Goal: Complete application form

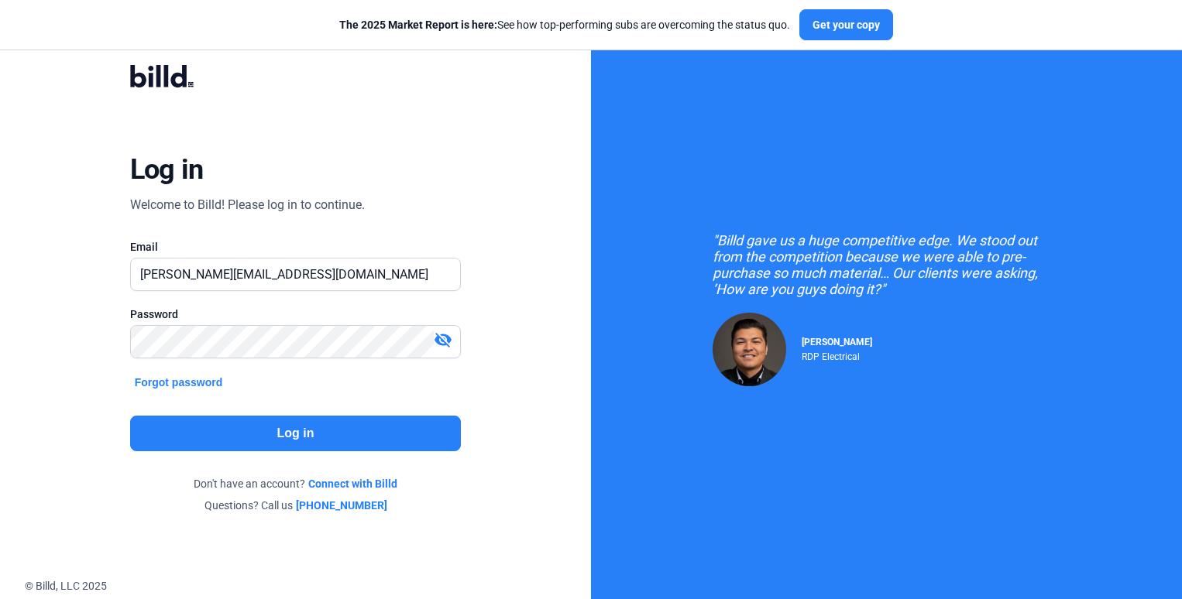
click at [325, 429] on button "Log in" at bounding box center [295, 434] width 331 height 36
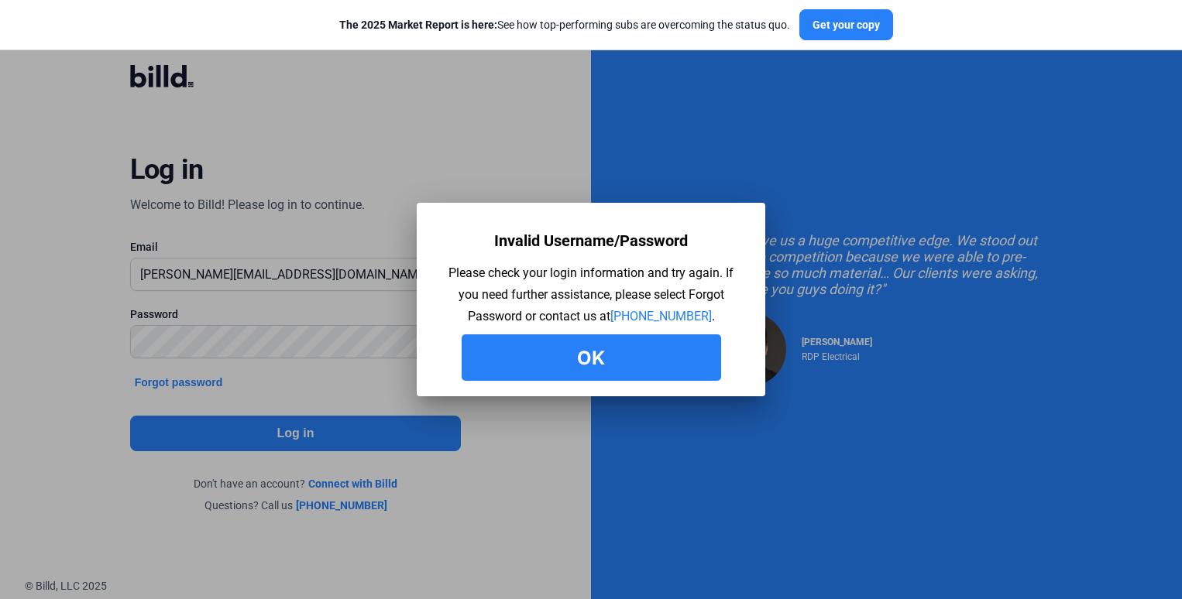
click at [624, 352] on button "Ok" at bounding box center [591, 358] width 259 height 46
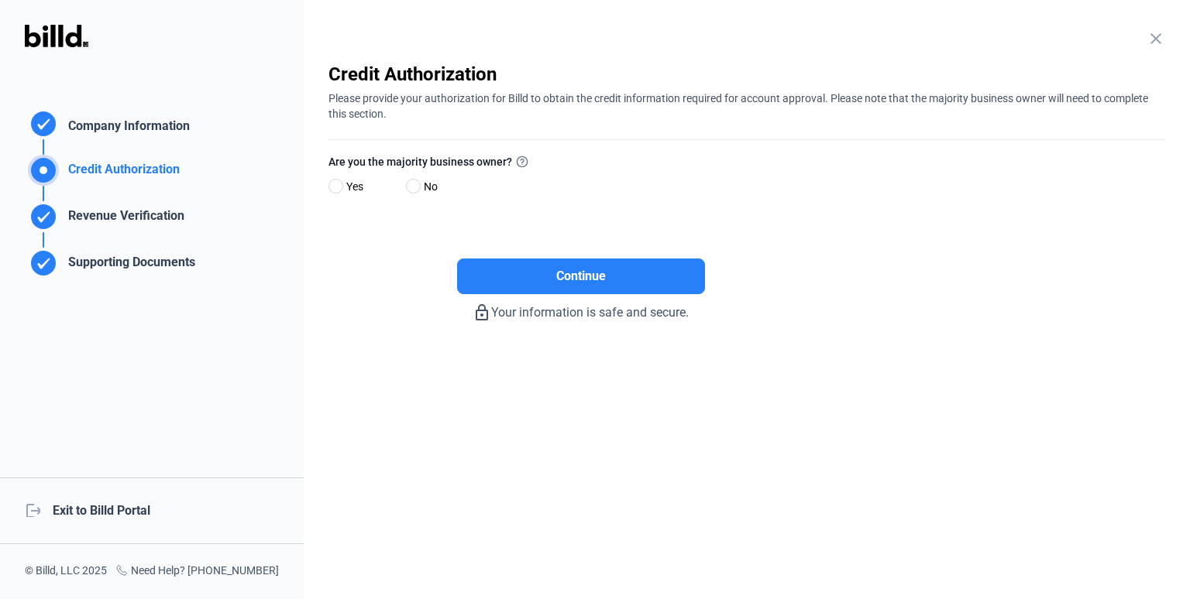
click at [165, 134] on div "Company Information" at bounding box center [126, 128] width 128 height 22
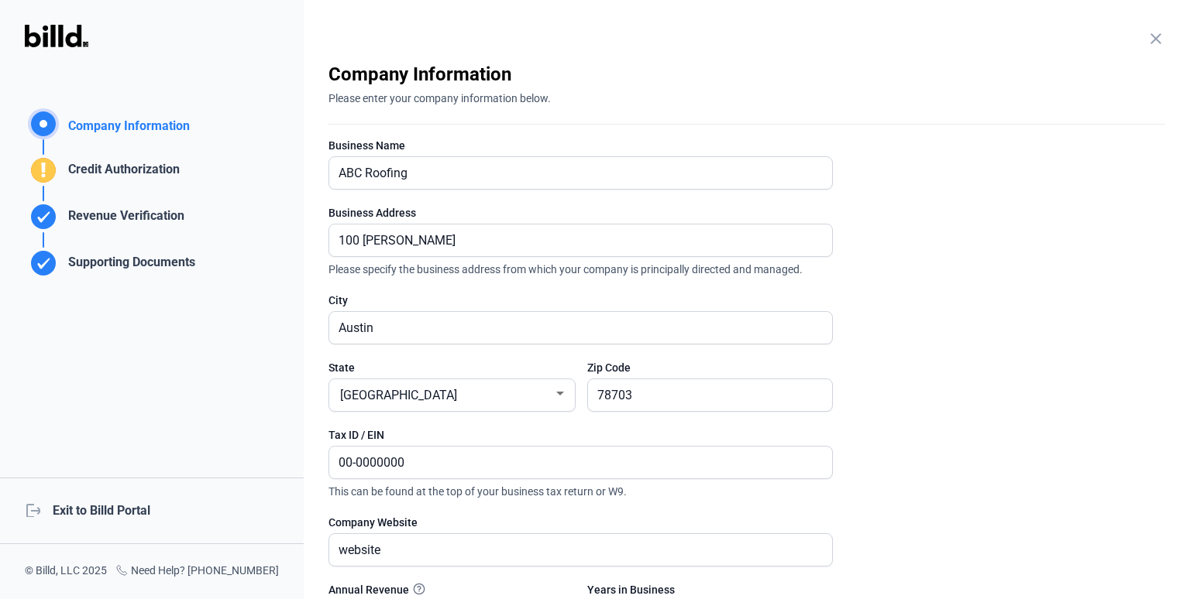
click at [160, 167] on div "Credit Authorization" at bounding box center [121, 173] width 118 height 26
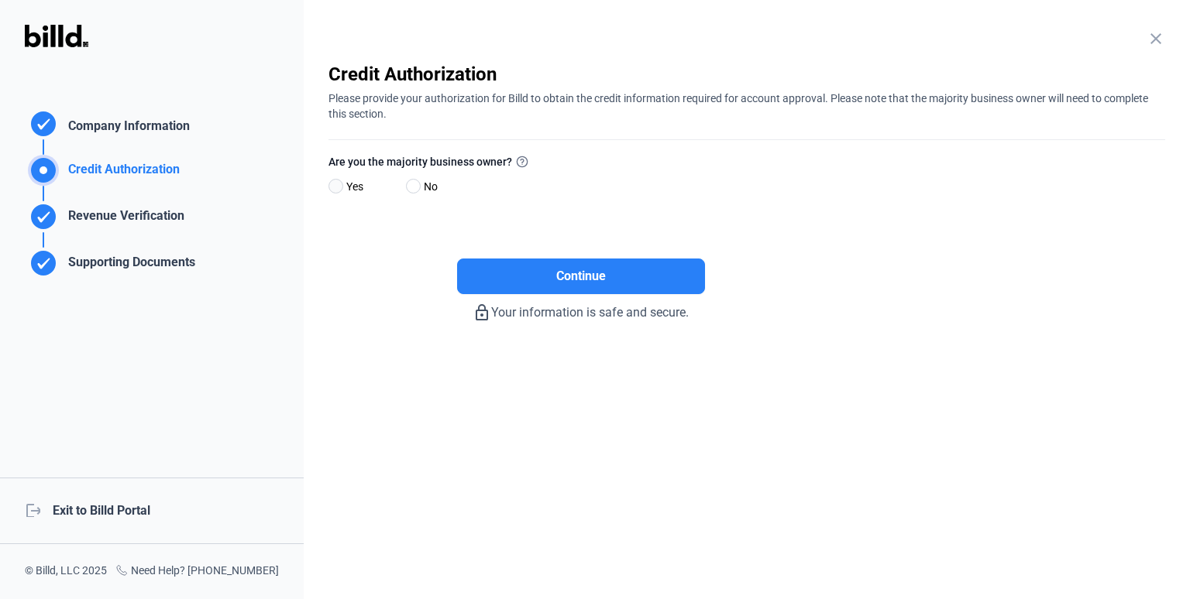
click at [338, 182] on span at bounding box center [335, 186] width 15 height 15
click at [338, 182] on input "Yes" at bounding box center [334, 187] width 12 height 12
radio input "true"
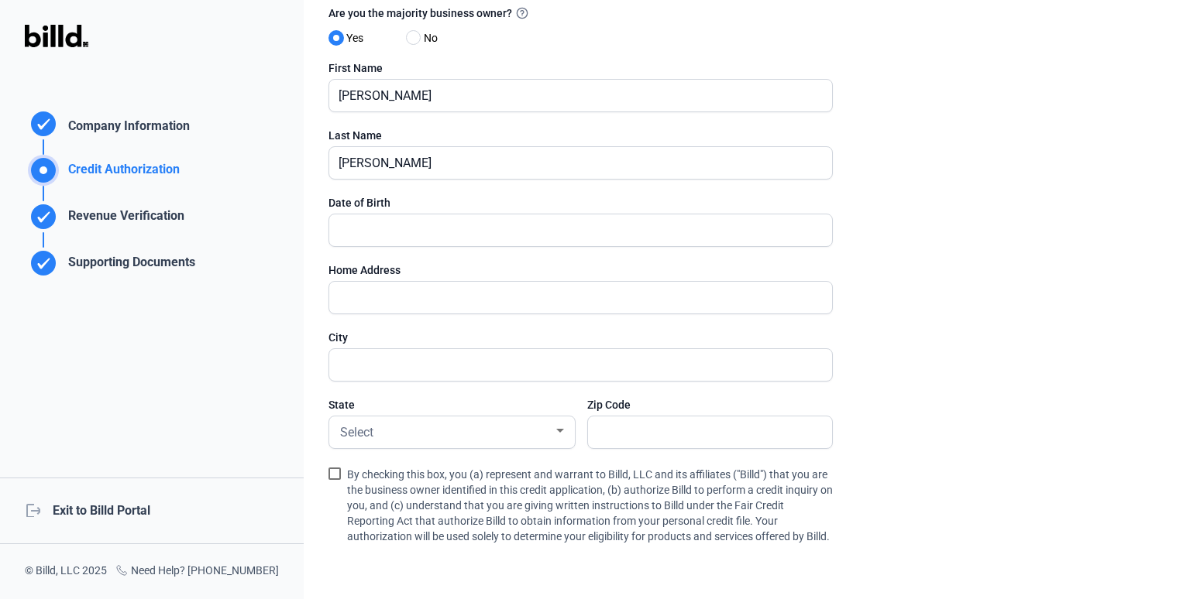
scroll to position [143, 0]
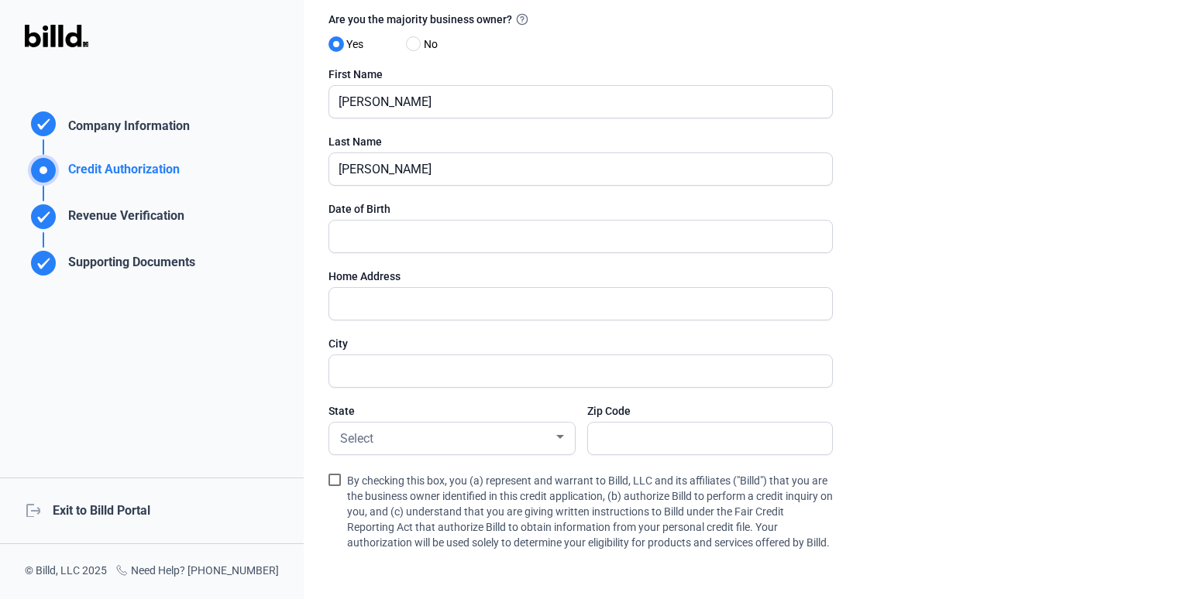
click at [132, 128] on div "Company Information" at bounding box center [126, 128] width 128 height 22
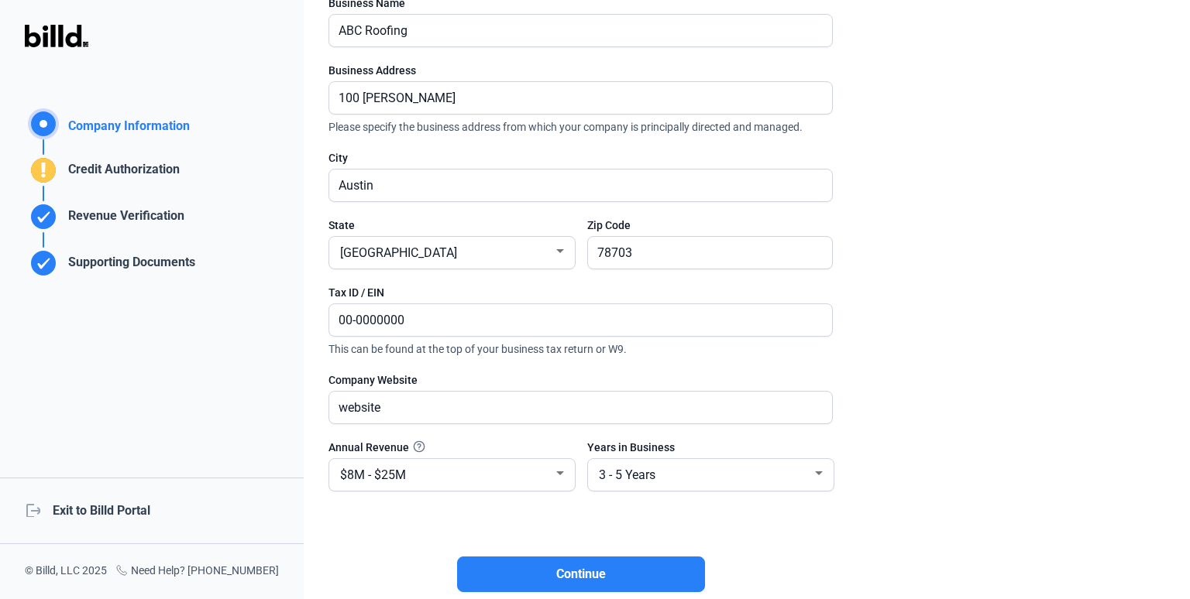
click at [129, 169] on div "Credit Authorization" at bounding box center [121, 173] width 118 height 26
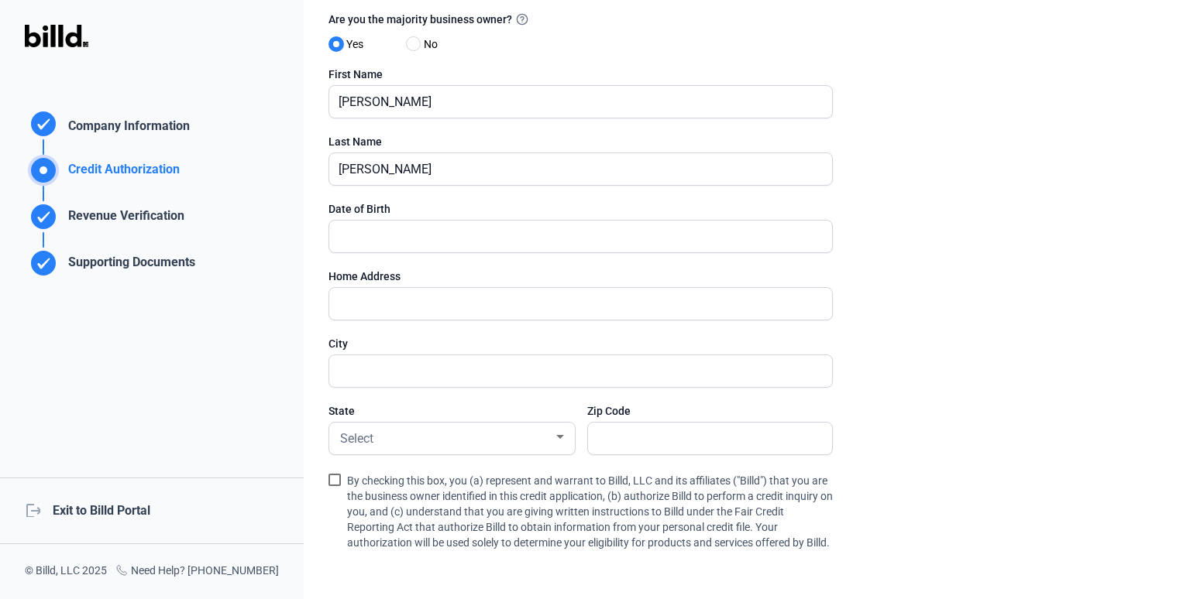
click at [132, 213] on div "Revenue Verification" at bounding box center [123, 220] width 122 height 26
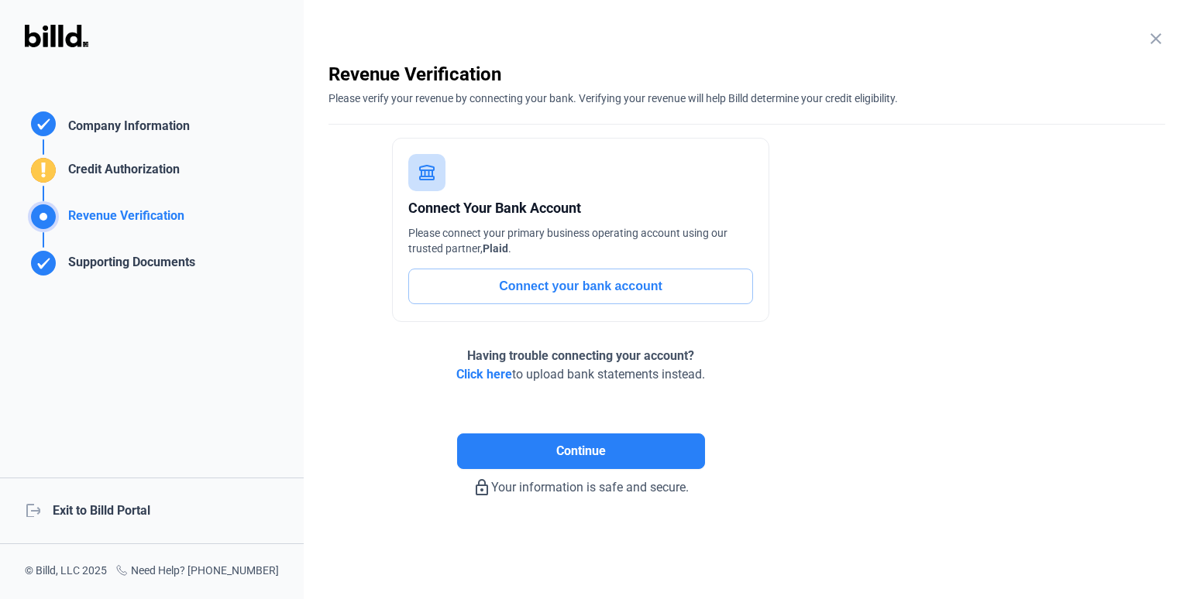
scroll to position [0, 0]
click at [136, 257] on div "Supporting Documents" at bounding box center [128, 266] width 133 height 26
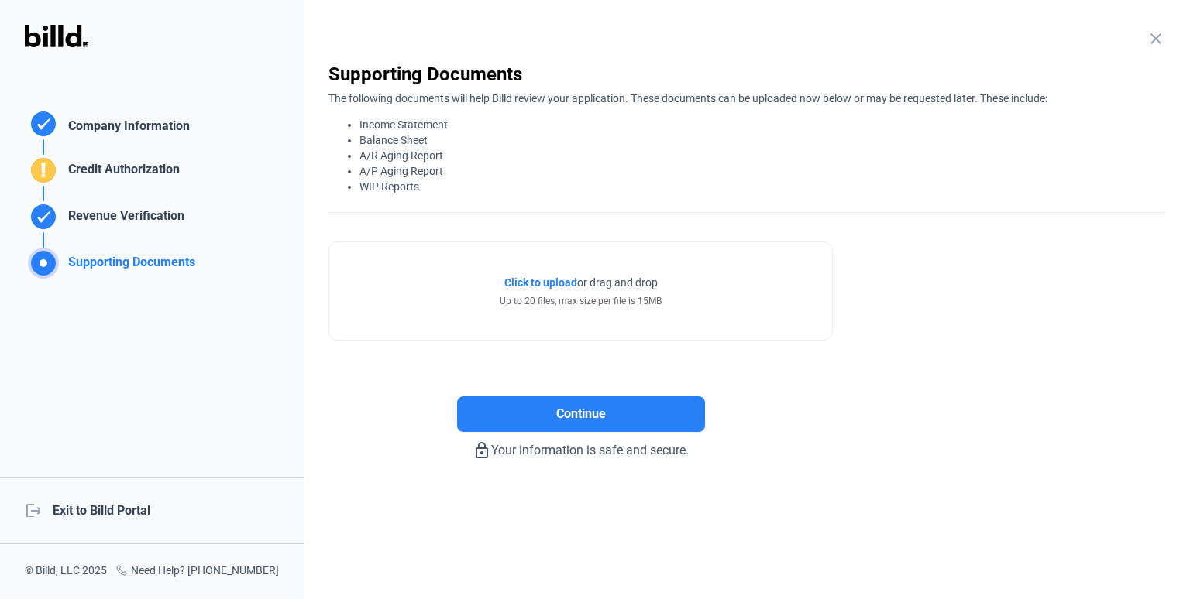
click at [126, 131] on div "Company Information" at bounding box center [126, 128] width 128 height 22
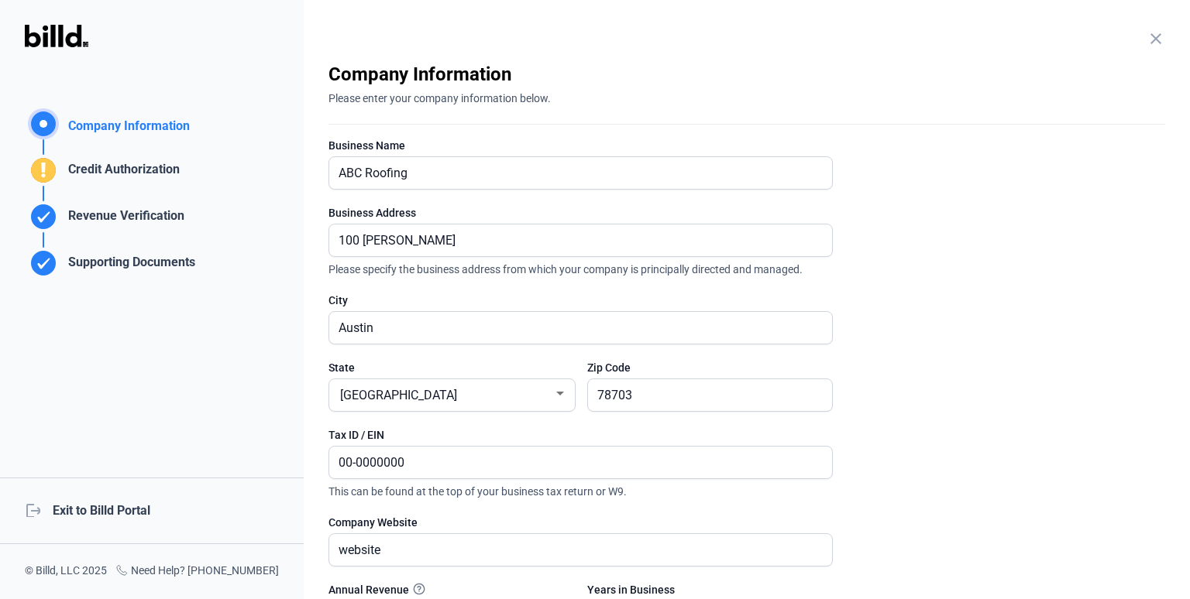
click at [128, 161] on div "Credit Authorization" at bounding box center [121, 173] width 118 height 26
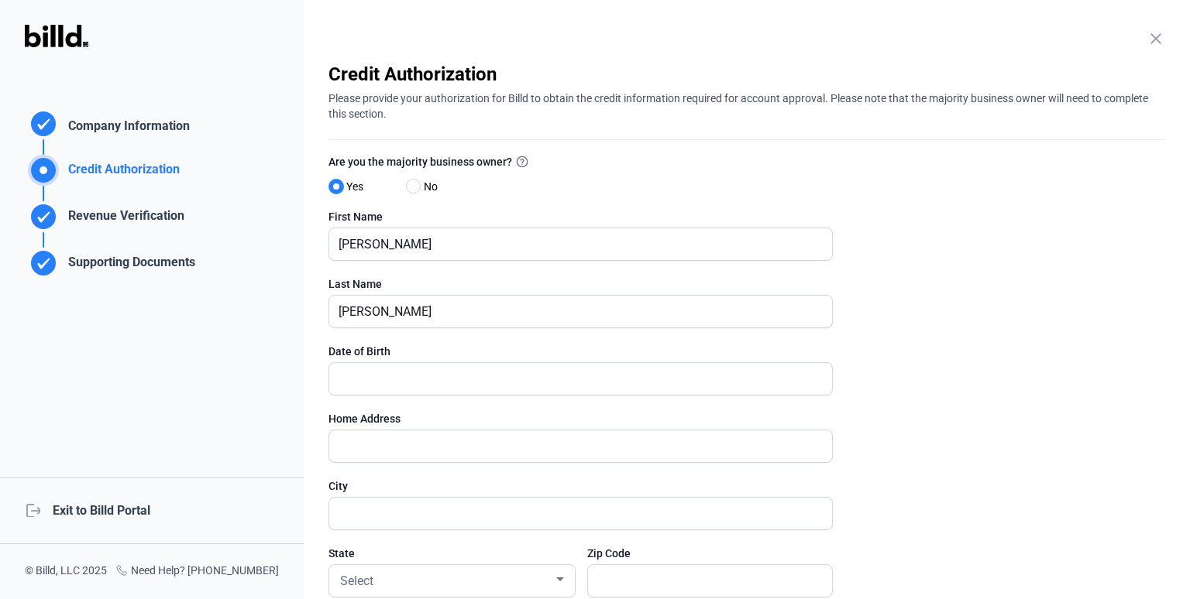
click at [123, 129] on div "Company Information" at bounding box center [126, 128] width 128 height 22
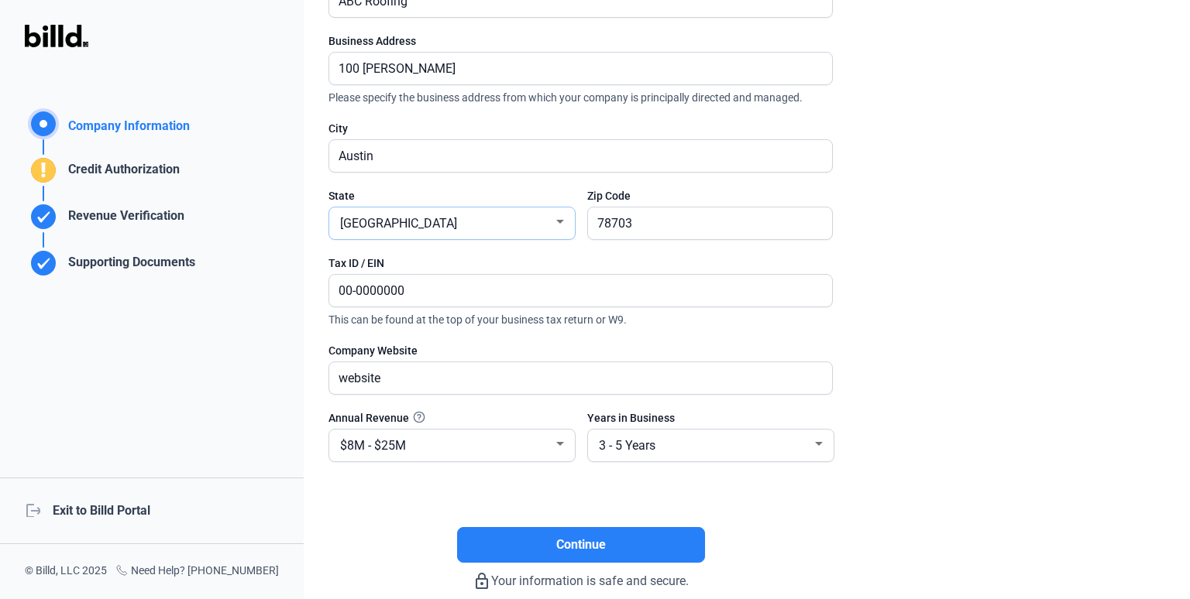
scroll to position [147, 0]
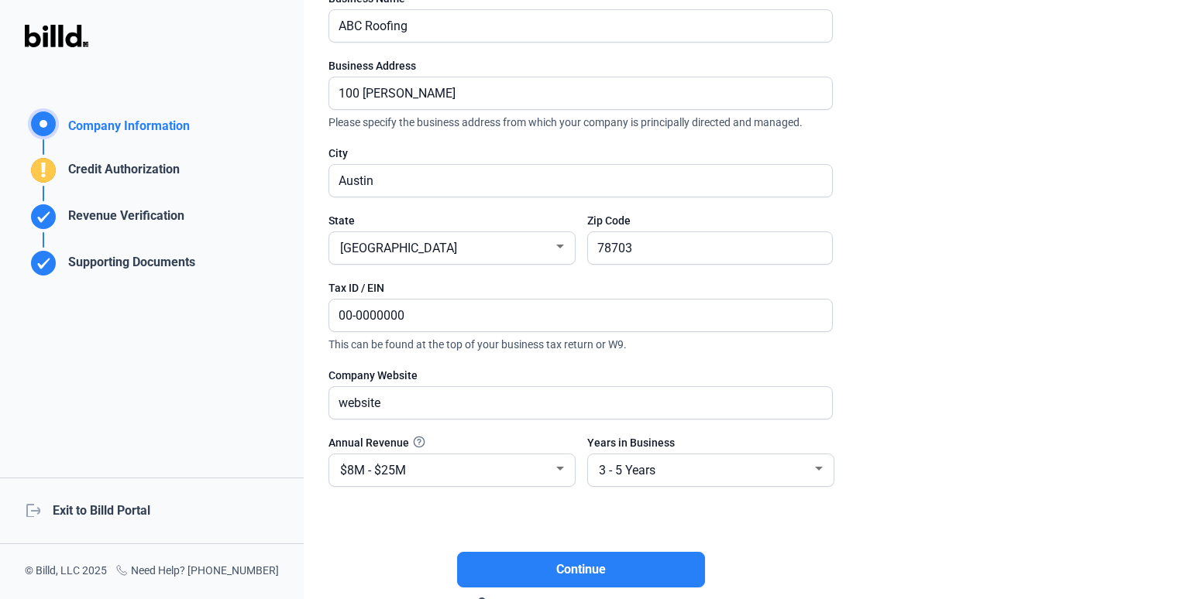
click at [152, 167] on div "Credit Authorization" at bounding box center [121, 173] width 118 height 26
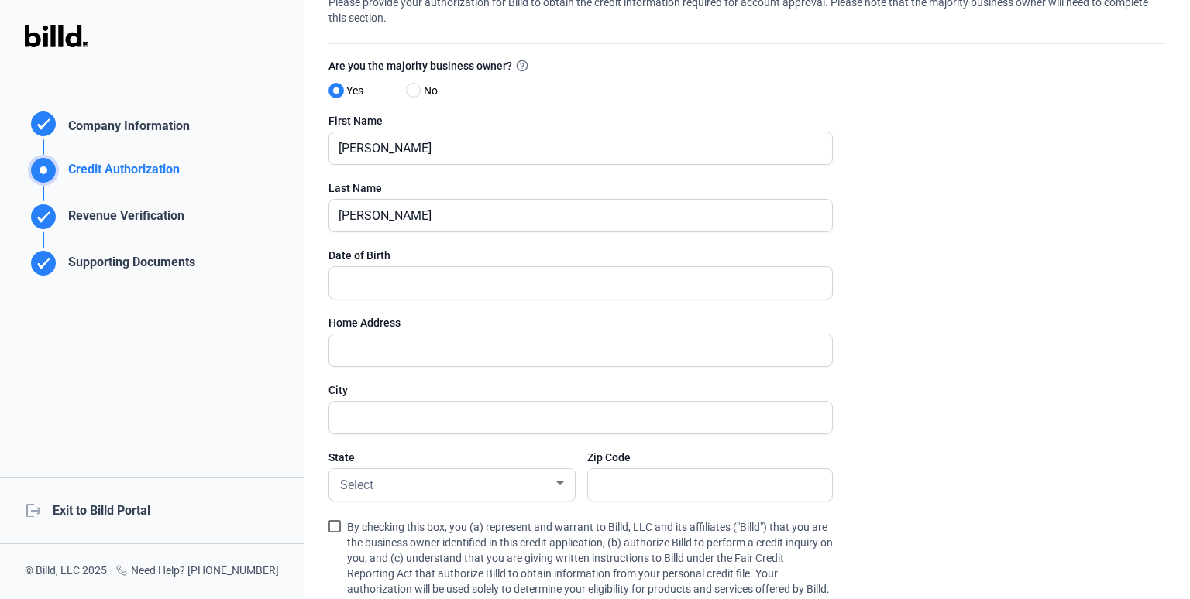
scroll to position [74, 0]
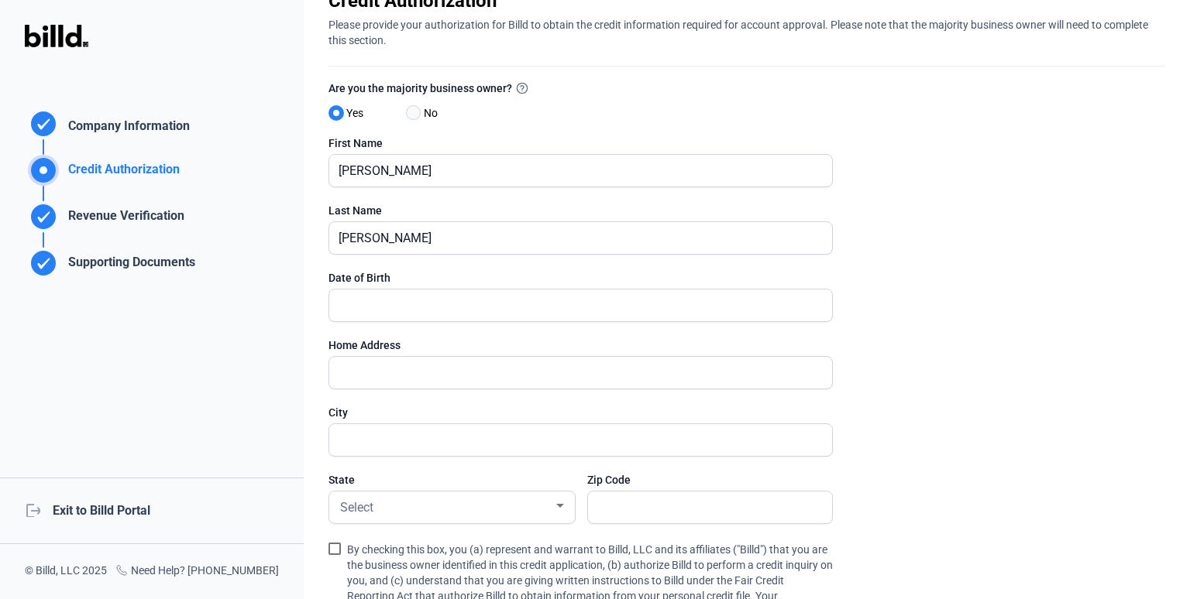
click at [413, 107] on span at bounding box center [413, 112] width 15 height 15
click at [413, 108] on input "No" at bounding box center [412, 114] width 12 height 12
radio input "true"
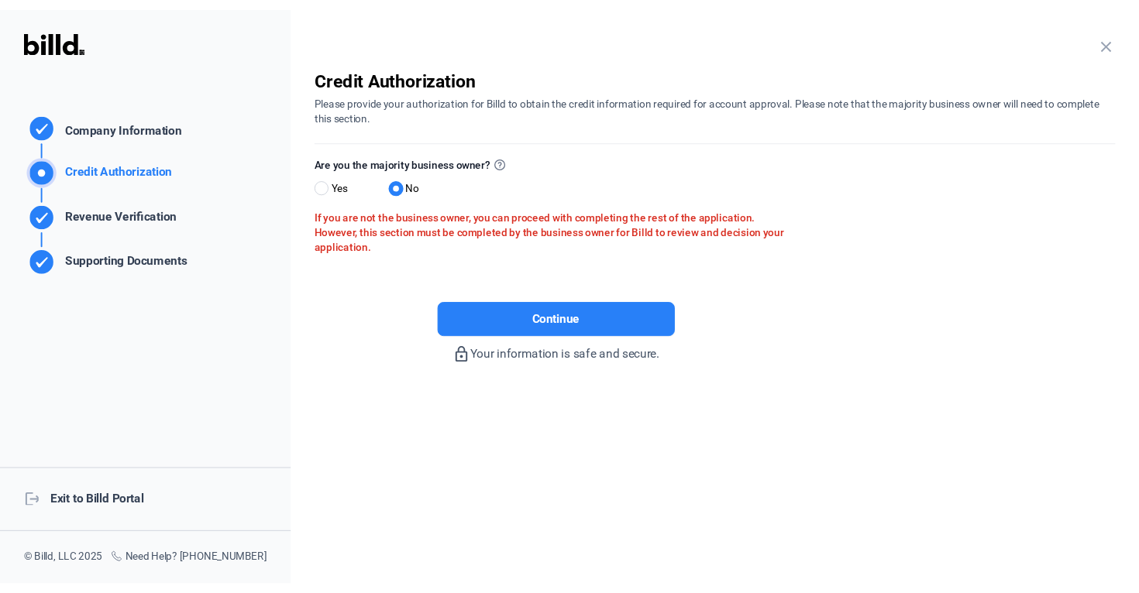
scroll to position [0, 0]
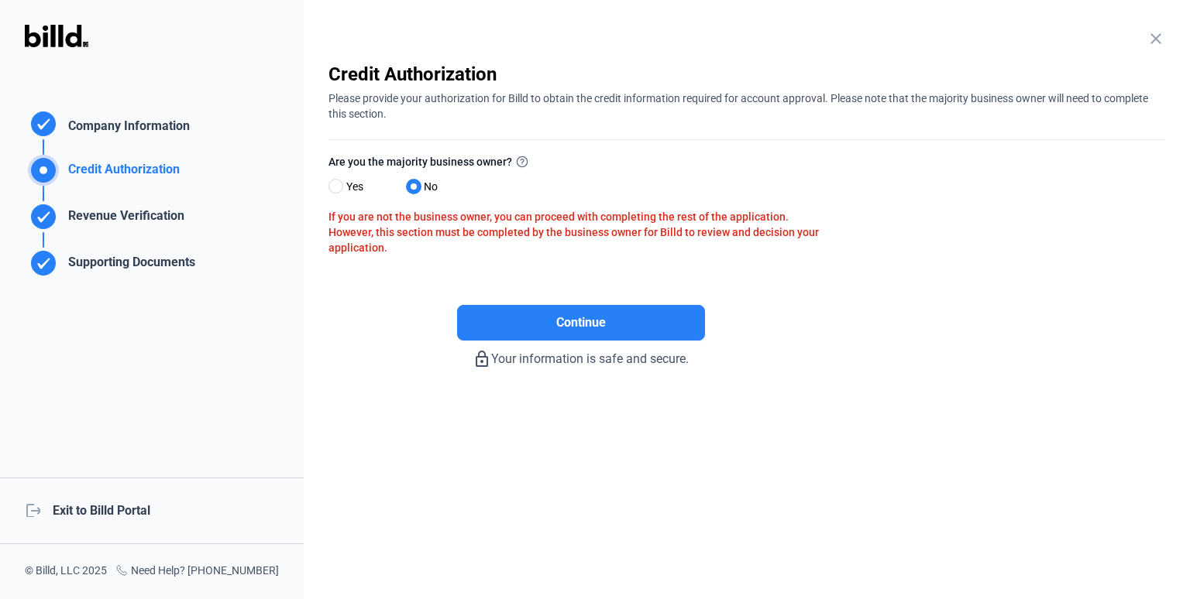
click at [94, 218] on div "Revenue Verification" at bounding box center [123, 220] width 122 height 26
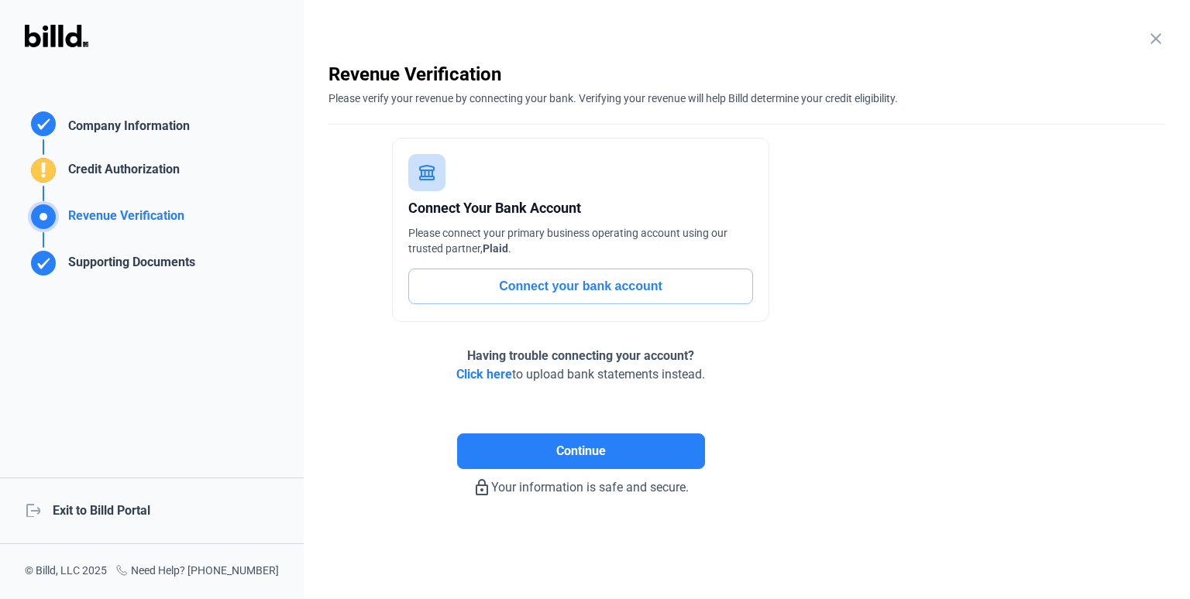
click at [523, 294] on button "Connect your bank account" at bounding box center [580, 287] width 345 height 36
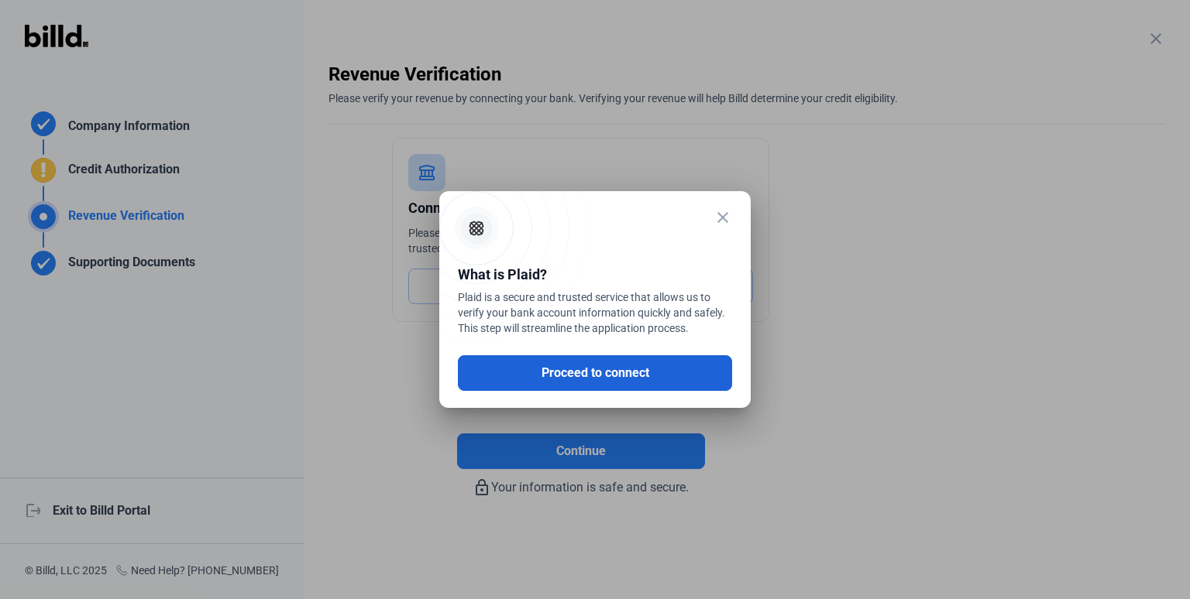
click at [615, 383] on button "Proceed to connect" at bounding box center [595, 373] width 274 height 36
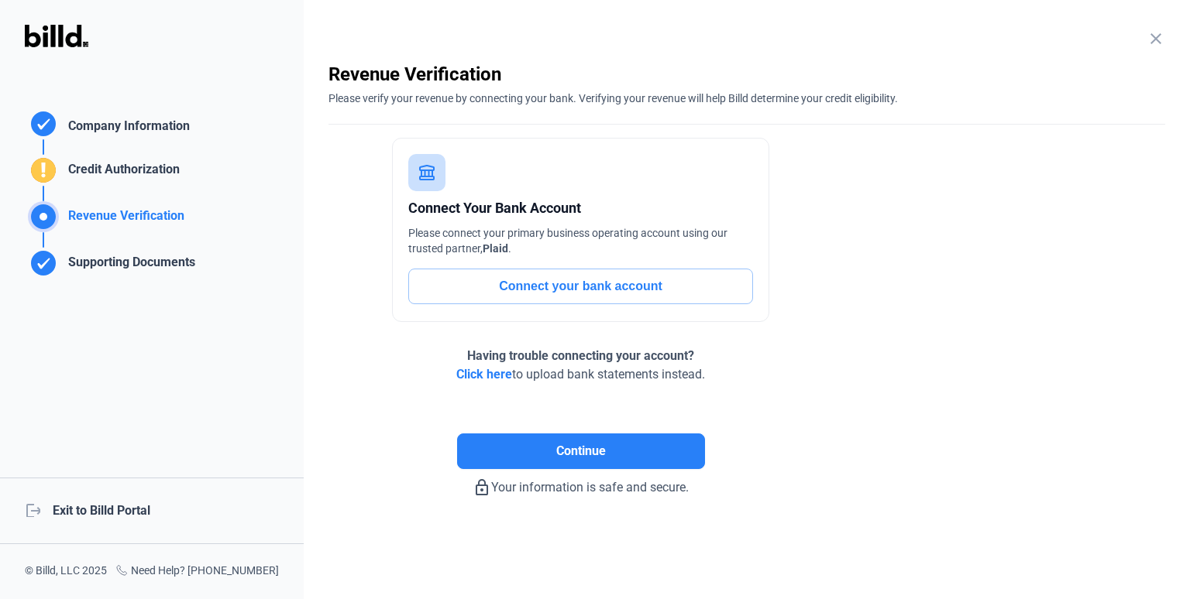
click at [163, 128] on div "Company Information" at bounding box center [126, 128] width 128 height 22
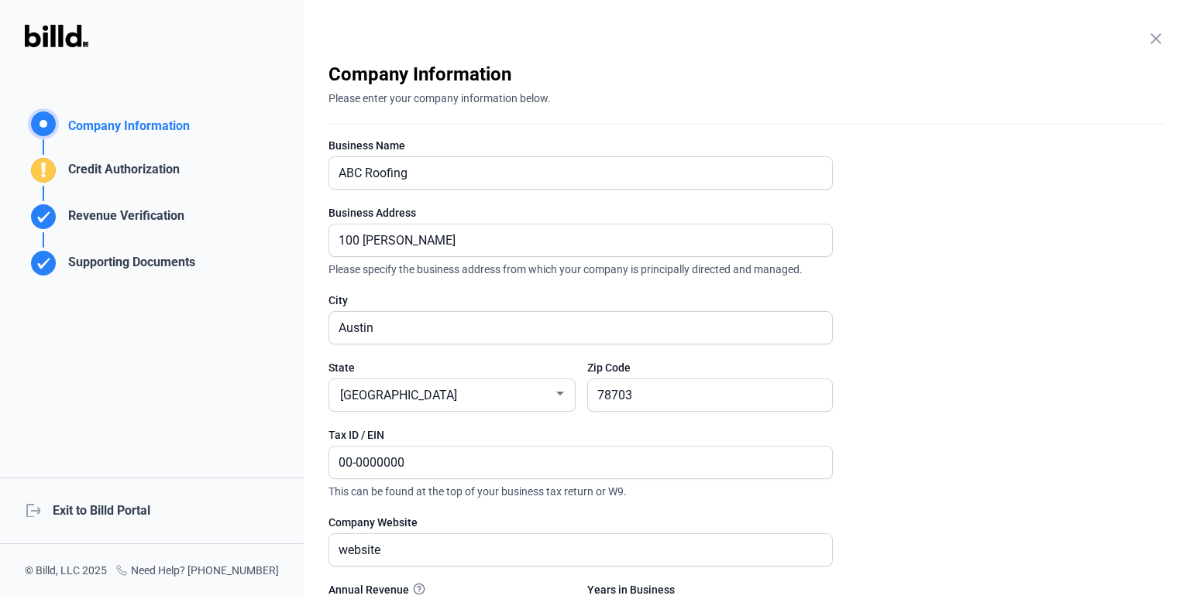
click at [837, 29] on div "close Company Information Please enter your company information below. Business…" at bounding box center [747, 299] width 886 height 599
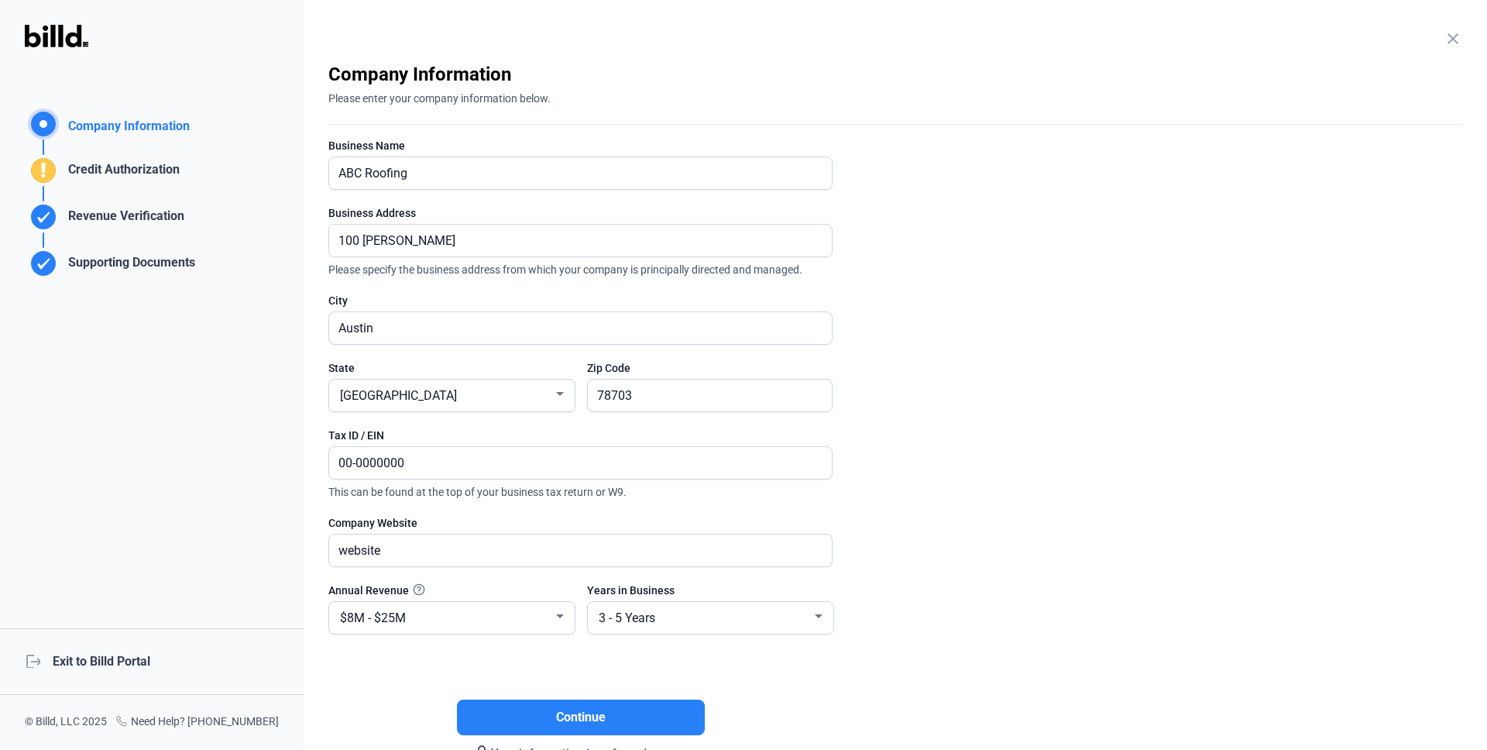
click at [167, 158] on div "Credit Authorization" at bounding box center [110, 162] width 170 height 46
click at [165, 172] on div "Credit Authorization" at bounding box center [121, 173] width 118 height 26
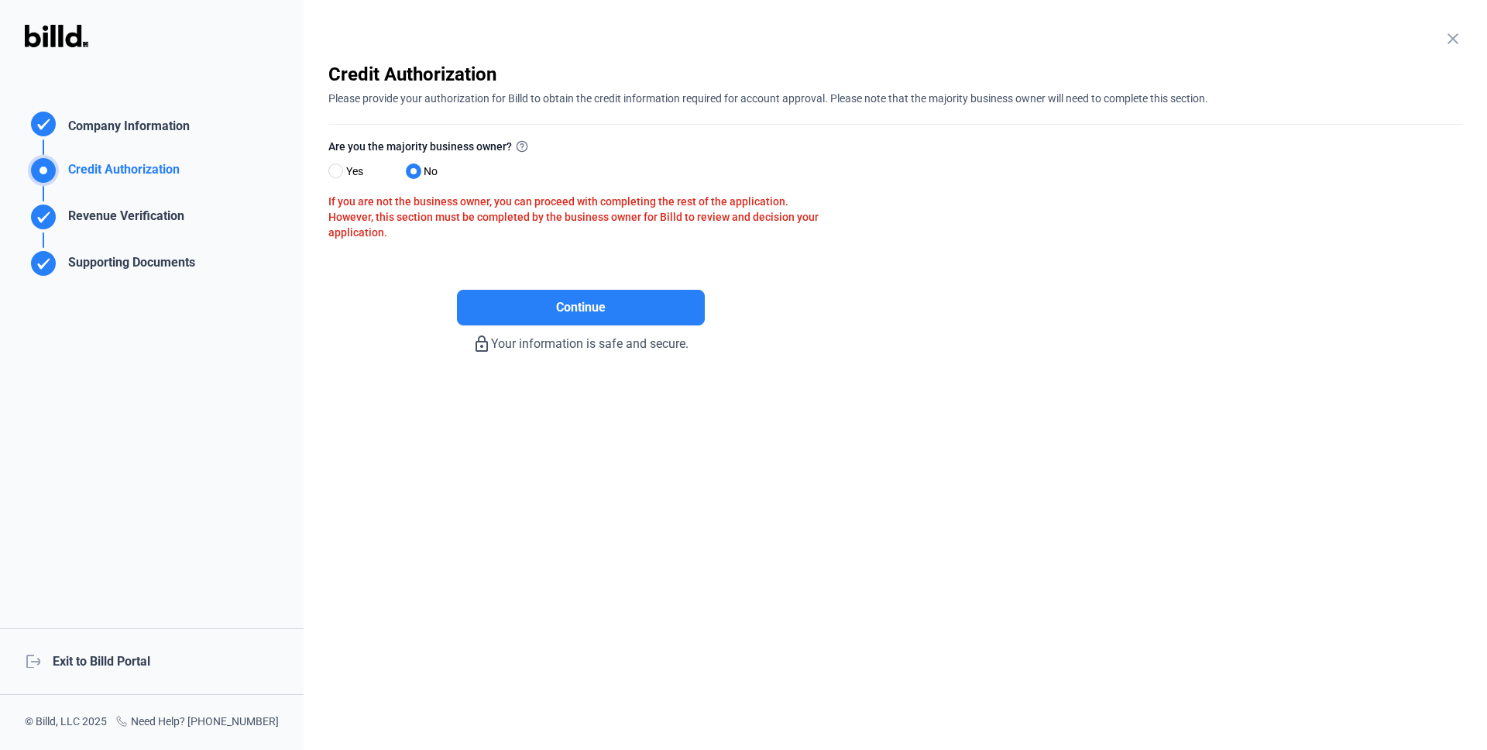
click at [165, 128] on div "Company Information" at bounding box center [126, 128] width 128 height 22
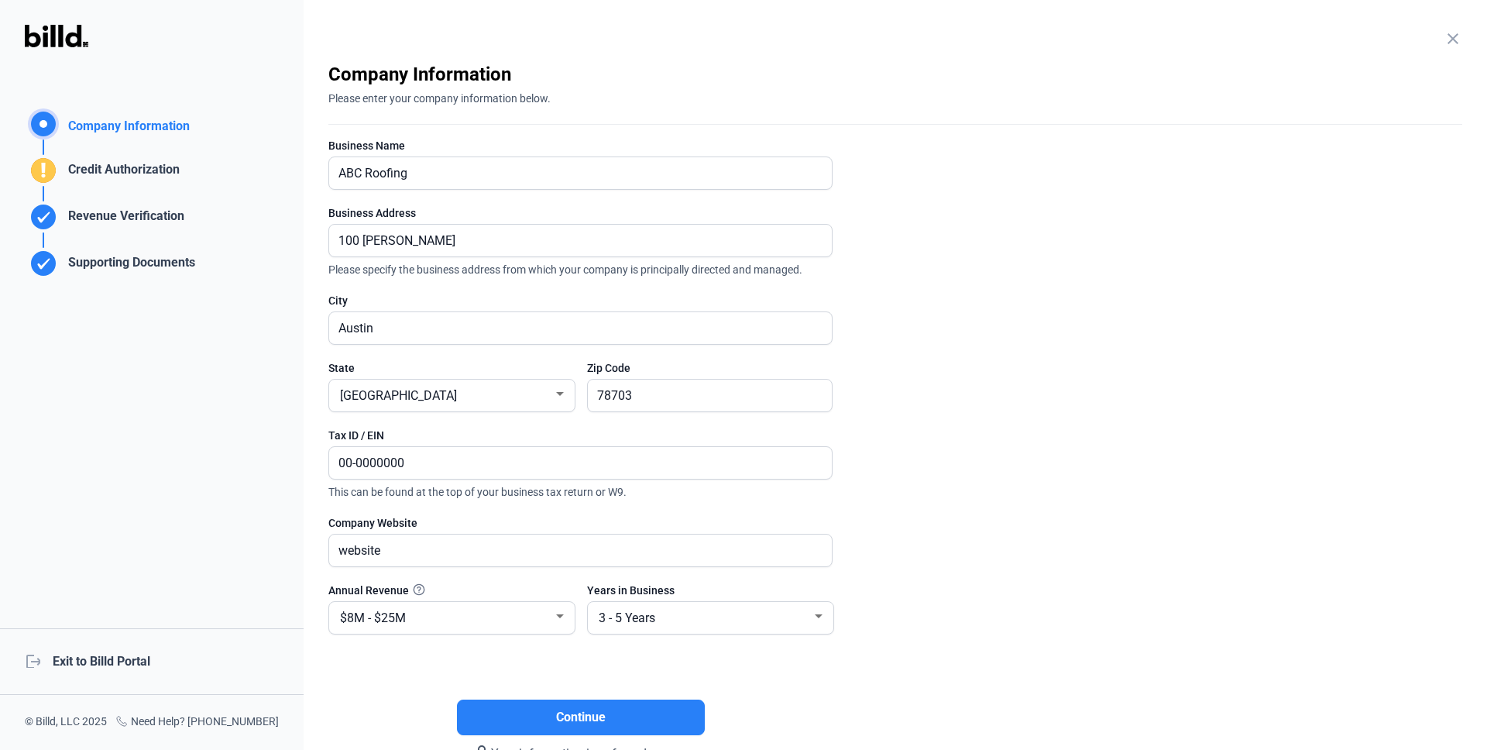
click at [164, 155] on div "Credit Authorization" at bounding box center [110, 162] width 170 height 46
click at [160, 166] on div "Credit Authorization" at bounding box center [121, 173] width 118 height 26
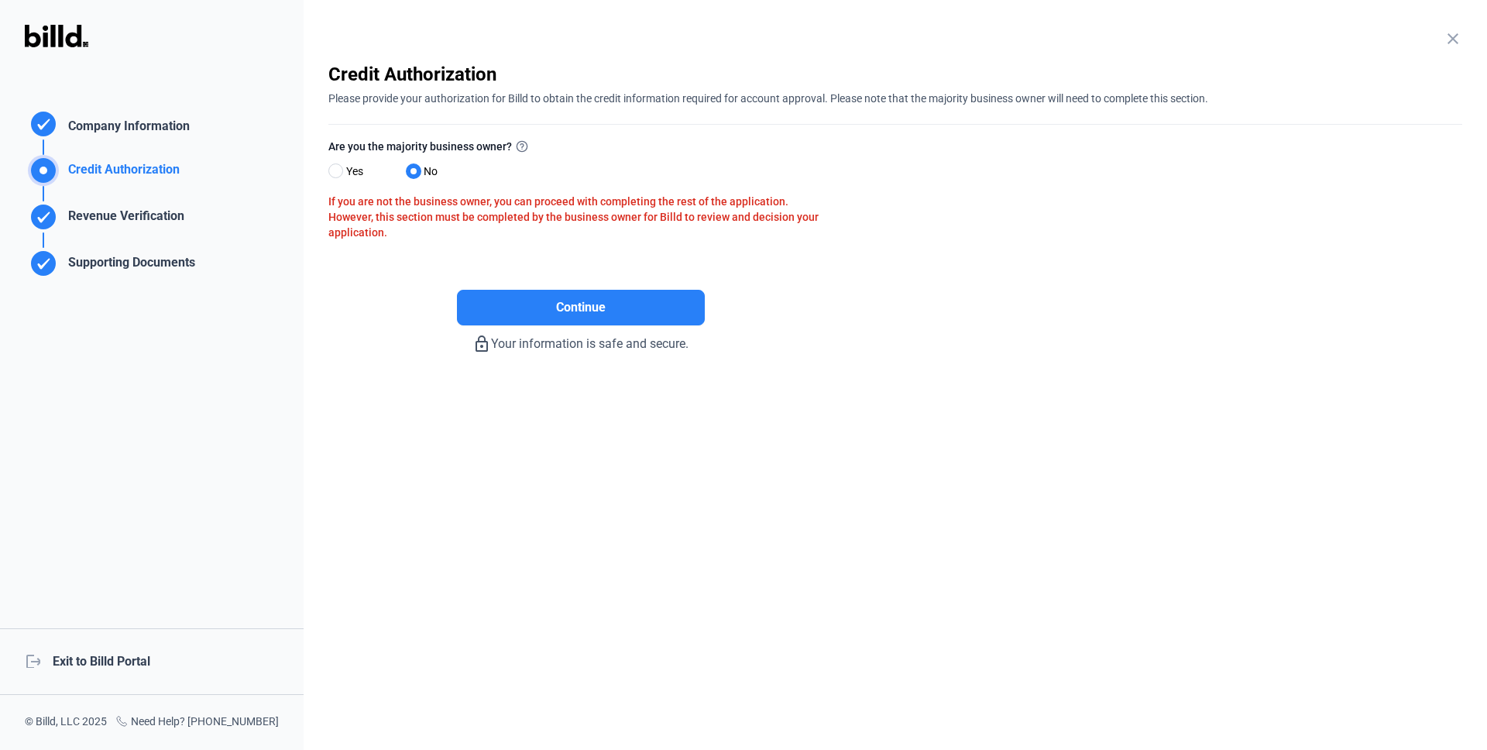
click at [155, 220] on div "Revenue Verification" at bounding box center [123, 220] width 122 height 26
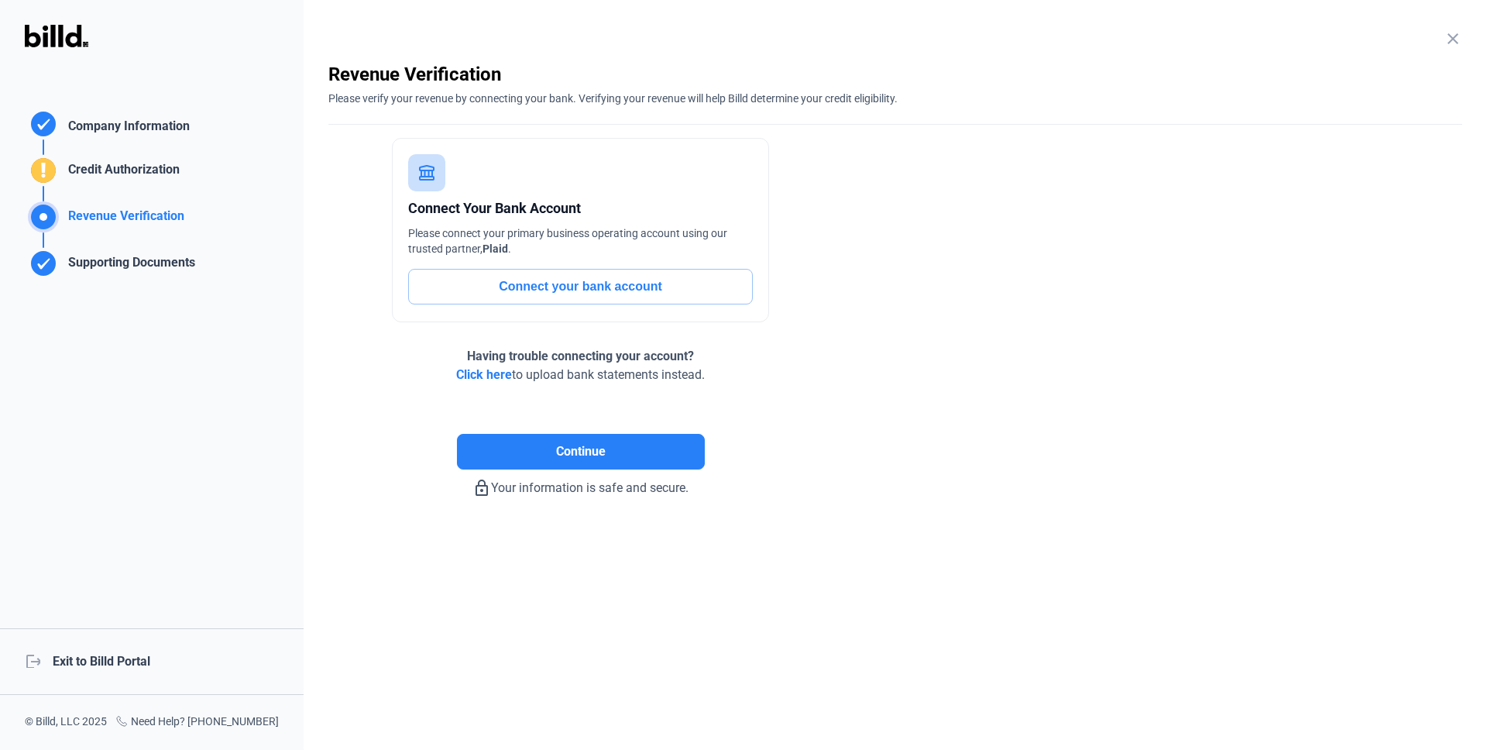
click at [153, 263] on div "Supporting Documents" at bounding box center [128, 266] width 133 height 26
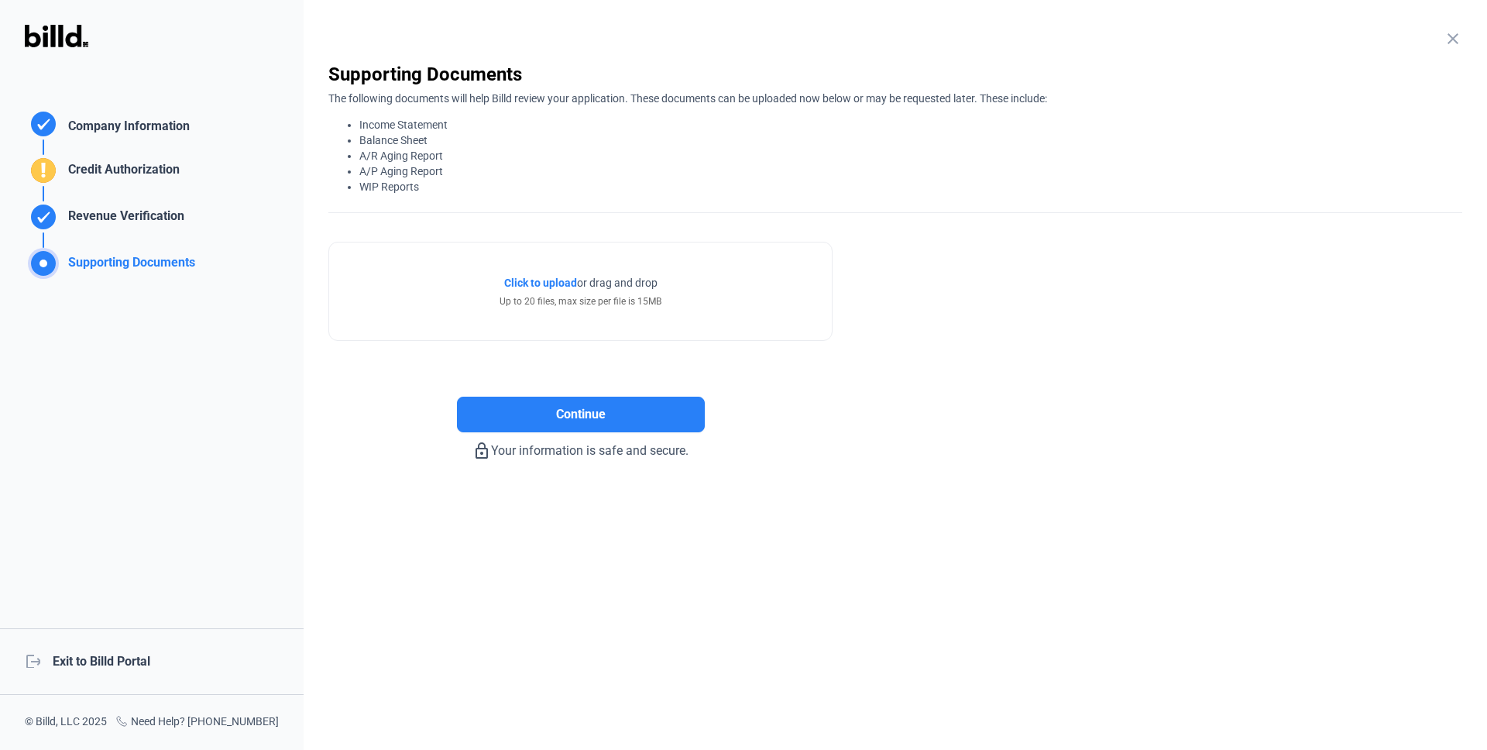
click at [152, 220] on div "Revenue Verification" at bounding box center [123, 220] width 122 height 26
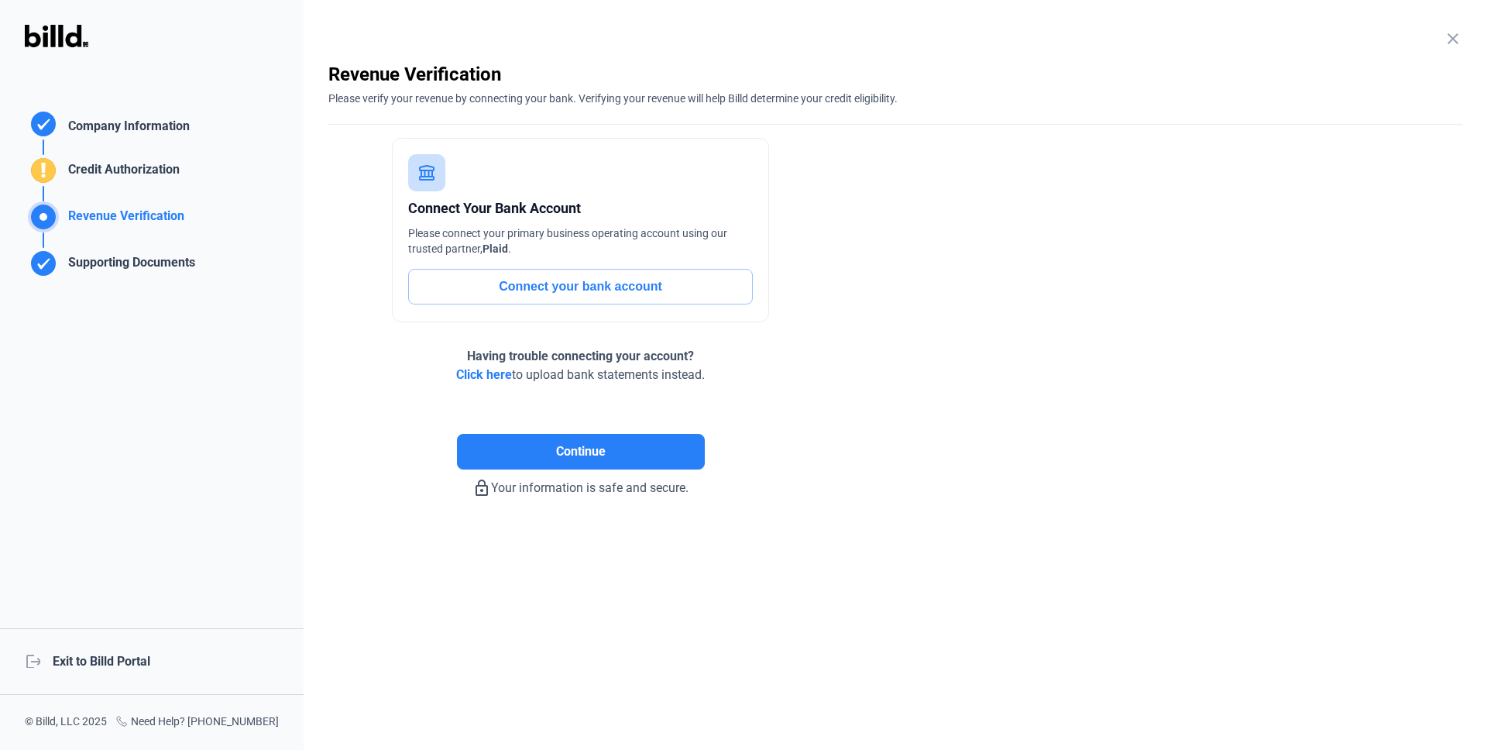
click at [148, 194] on div "Revenue Verification" at bounding box center [110, 209] width 170 height 46
click at [148, 174] on div "Credit Authorization" at bounding box center [121, 173] width 118 height 26
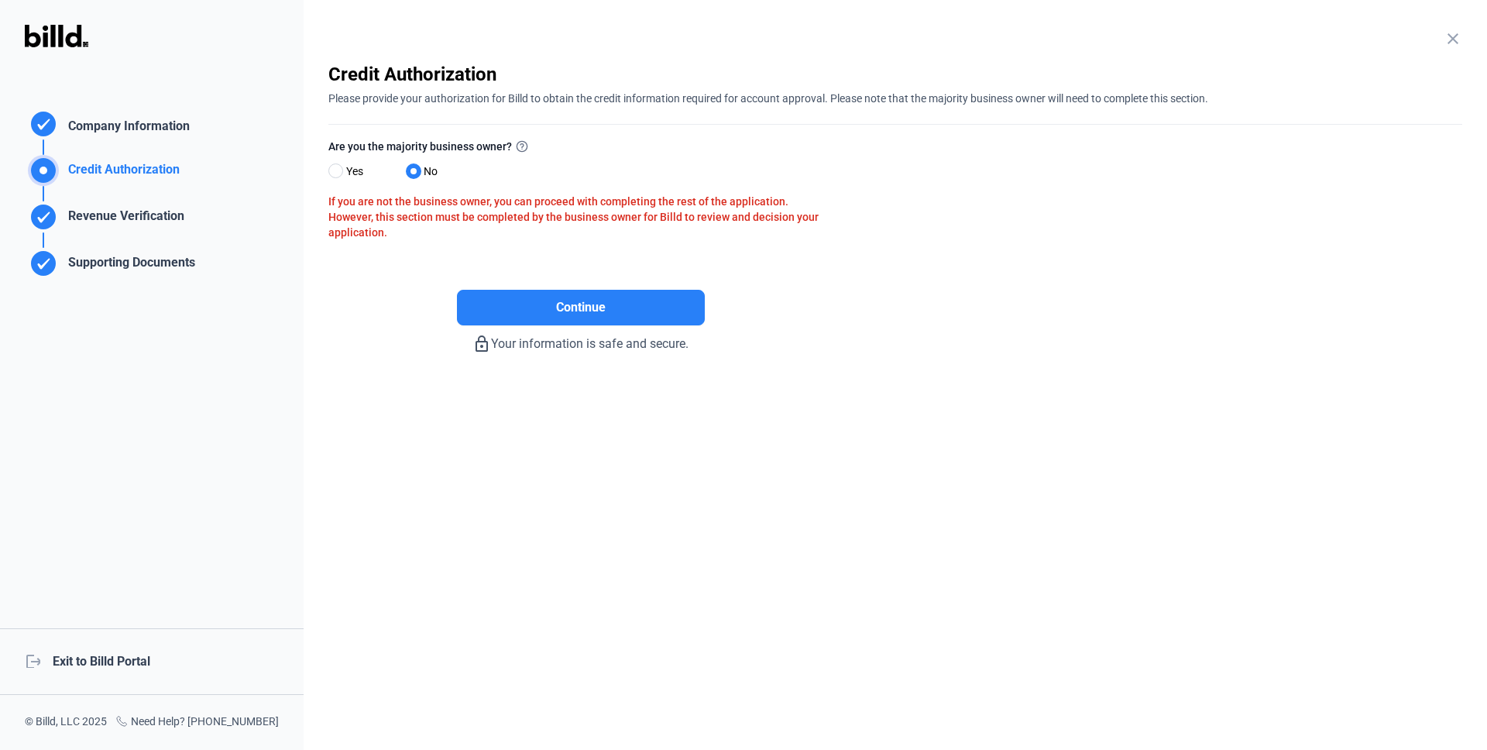
click at [145, 133] on div "Company Information" at bounding box center [126, 128] width 128 height 22
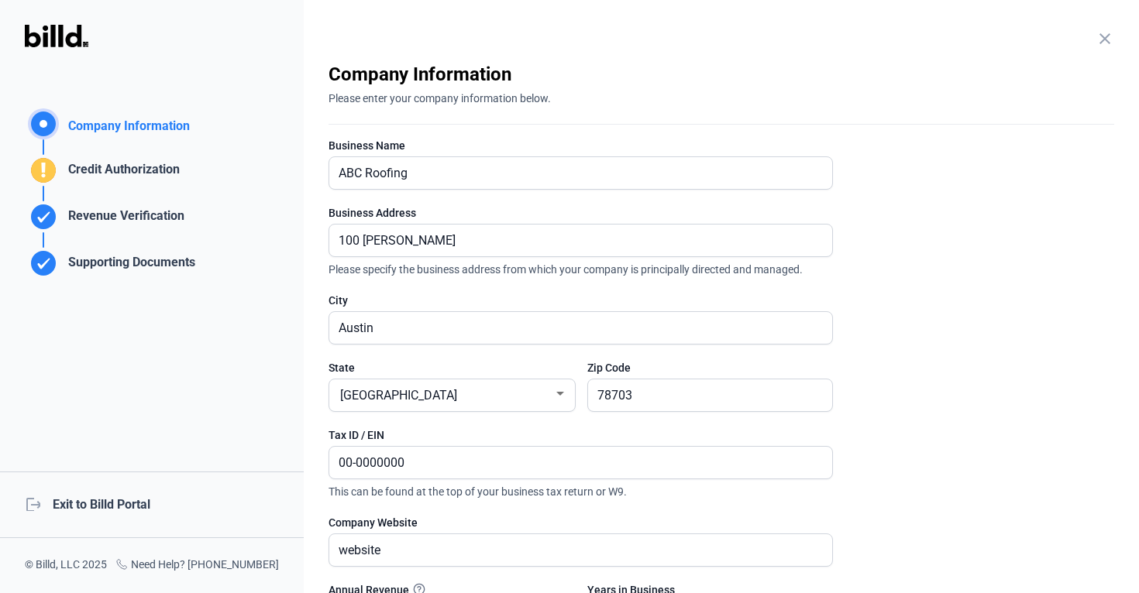
click at [1097, 37] on mat-icon "close" at bounding box center [1104, 38] width 19 height 19
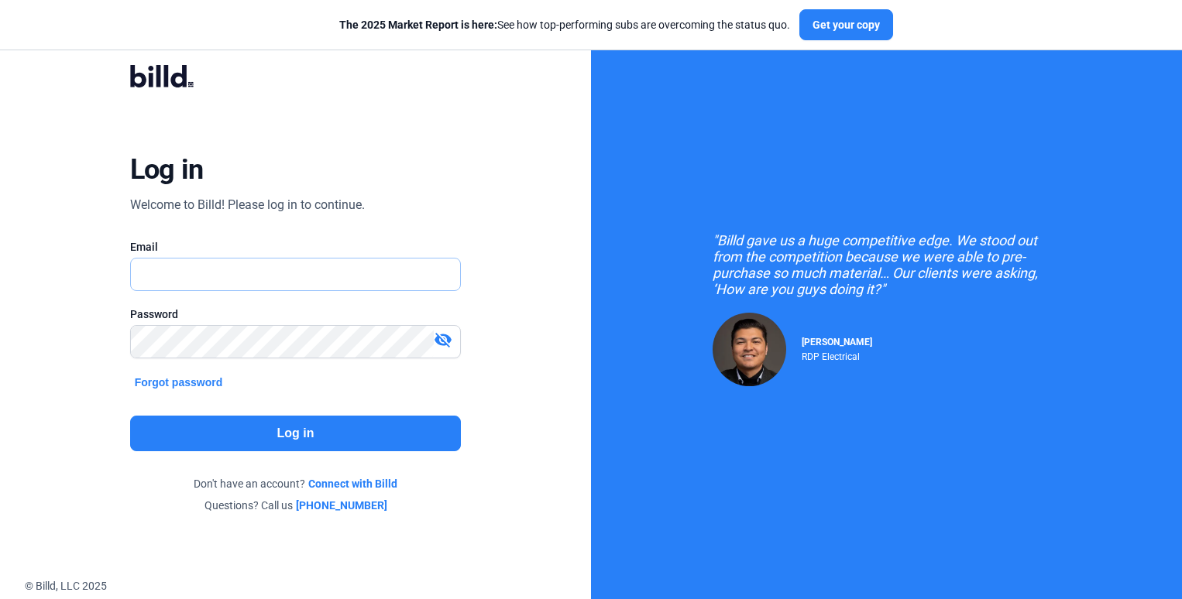
type input "[PERSON_NAME][EMAIL_ADDRESS][DOMAIN_NAME]"
click at [229, 275] on input "[PERSON_NAME][EMAIL_ADDRESS][DOMAIN_NAME]" at bounding box center [287, 275] width 313 height 32
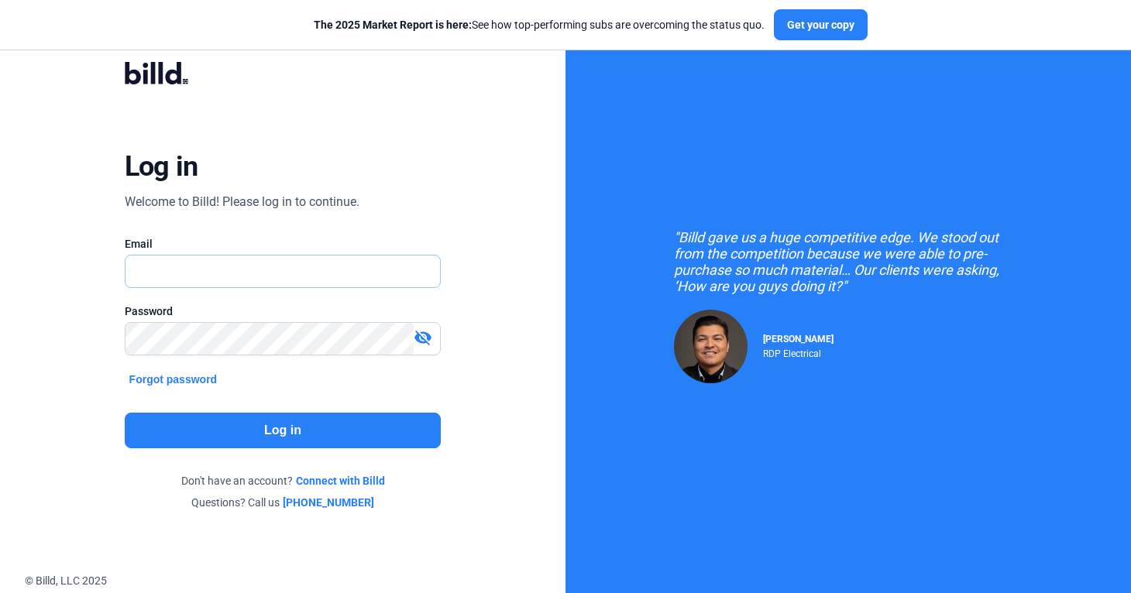
type input "[PERSON_NAME][EMAIL_ADDRESS][DOMAIN_NAME]"
click at [262, 273] on input "[PERSON_NAME][EMAIL_ADDRESS][DOMAIN_NAME]" at bounding box center [274, 272] width 299 height 32
click at [62, 424] on div "Log in Welcome to Billd! Please log in to continue. Email russell@billd.com Pas…" at bounding box center [282, 286] width 565 height 573
click at [286, 434] on button "Log in" at bounding box center [283, 431] width 317 height 36
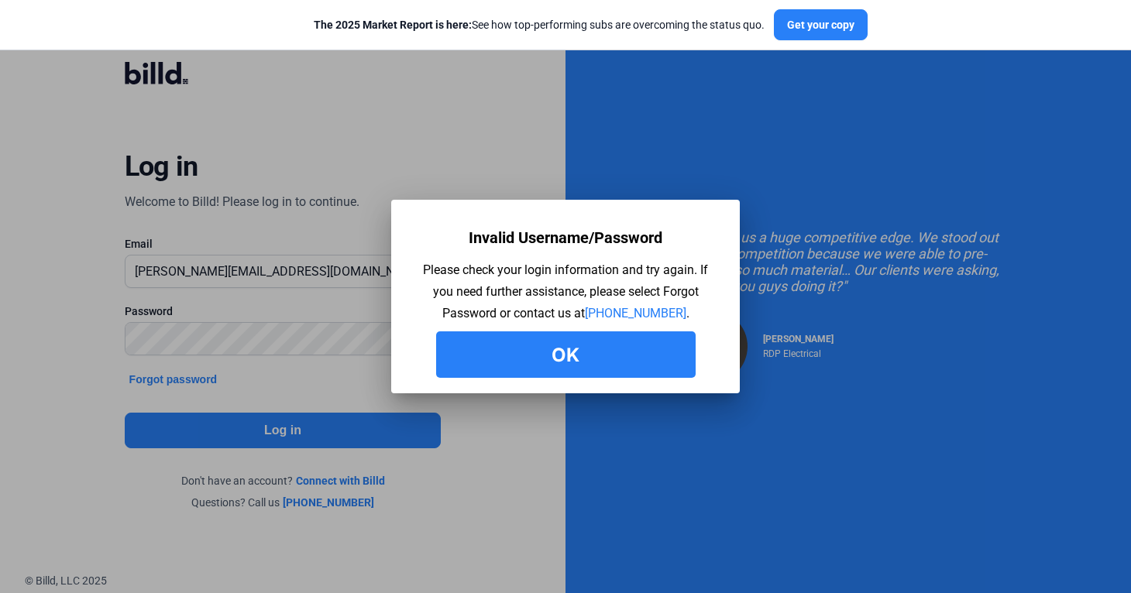
click at [591, 361] on button "Ok" at bounding box center [565, 354] width 259 height 46
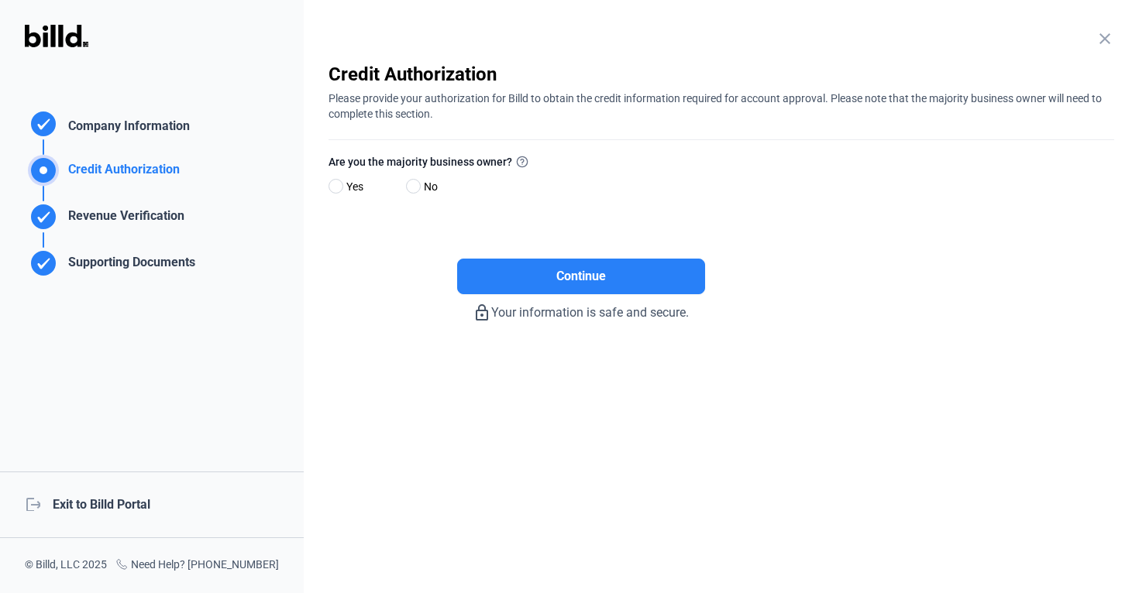
click at [153, 129] on div "Company Information" at bounding box center [126, 128] width 128 height 22
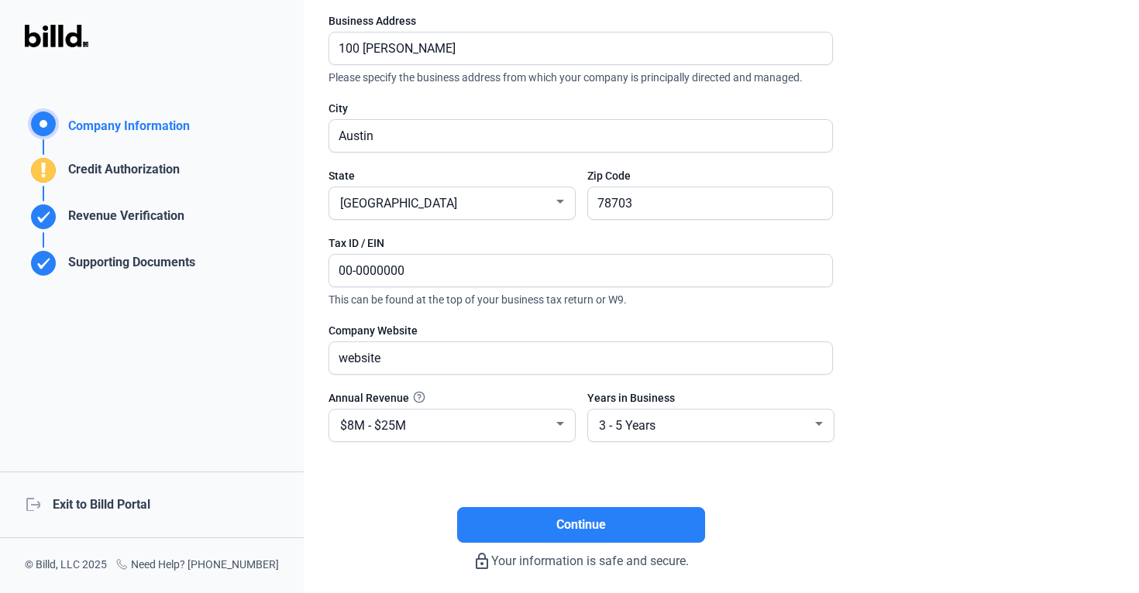
scroll to position [193, 0]
click at [113, 215] on div "Revenue Verification" at bounding box center [123, 220] width 122 height 26
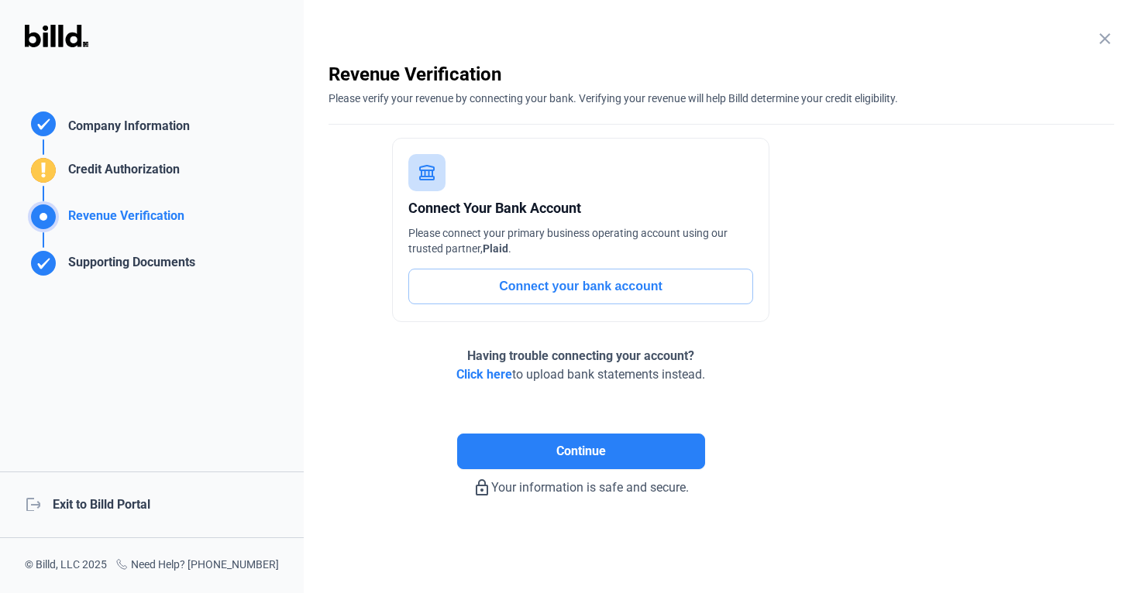
scroll to position [0, 0]
click at [489, 280] on button "Connect your bank account" at bounding box center [580, 287] width 345 height 36
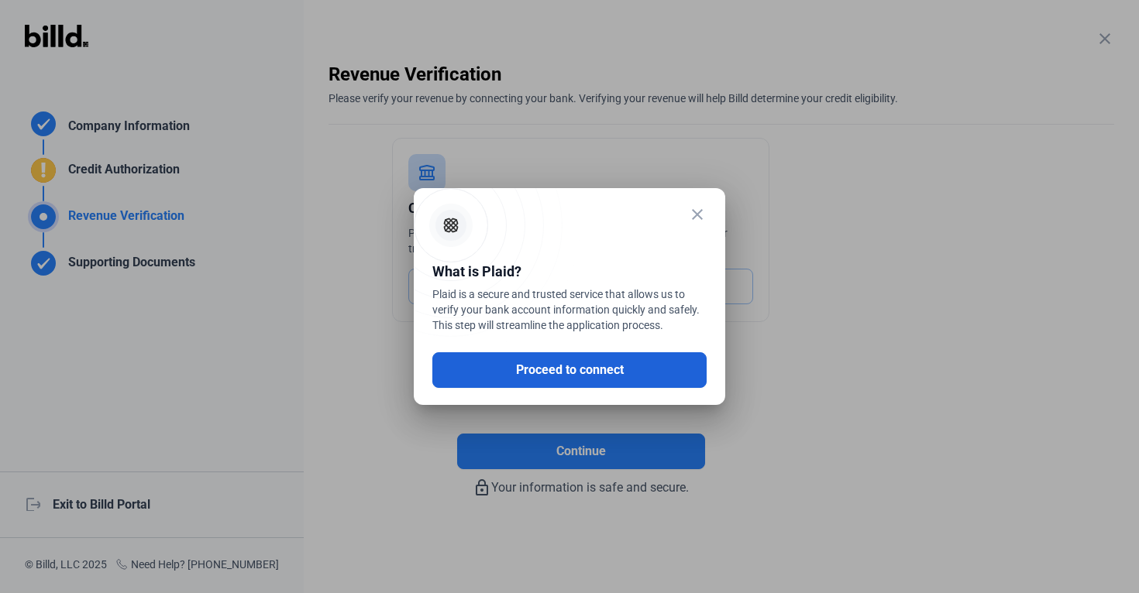
click at [575, 367] on button "Proceed to connect" at bounding box center [569, 370] width 274 height 36
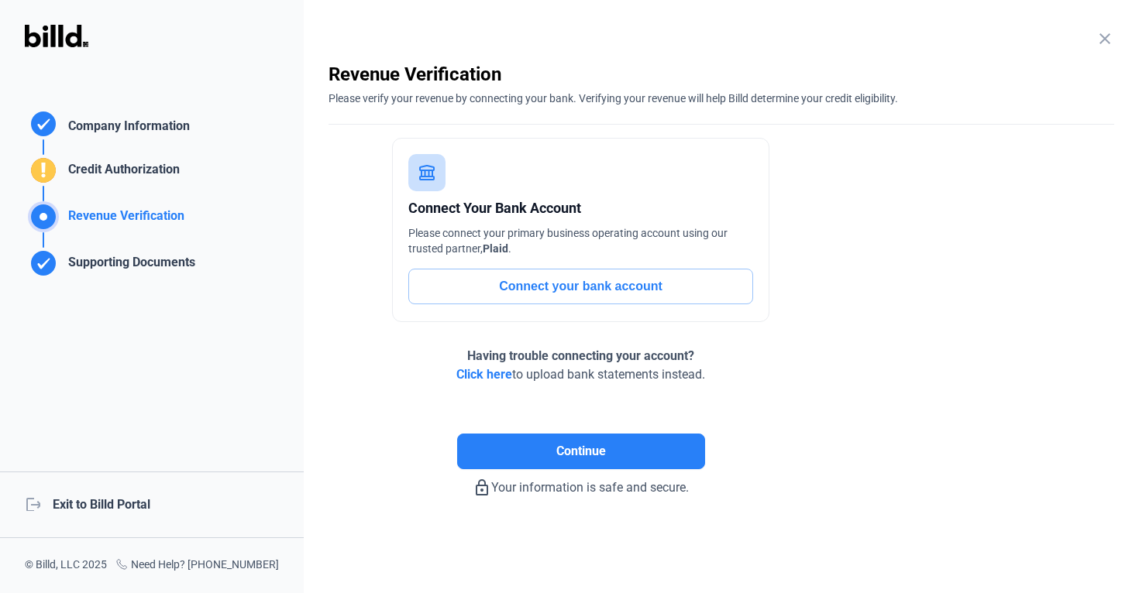
click at [163, 264] on div "Supporting Documents" at bounding box center [128, 266] width 133 height 26
